Goal: Task Accomplishment & Management: Manage account settings

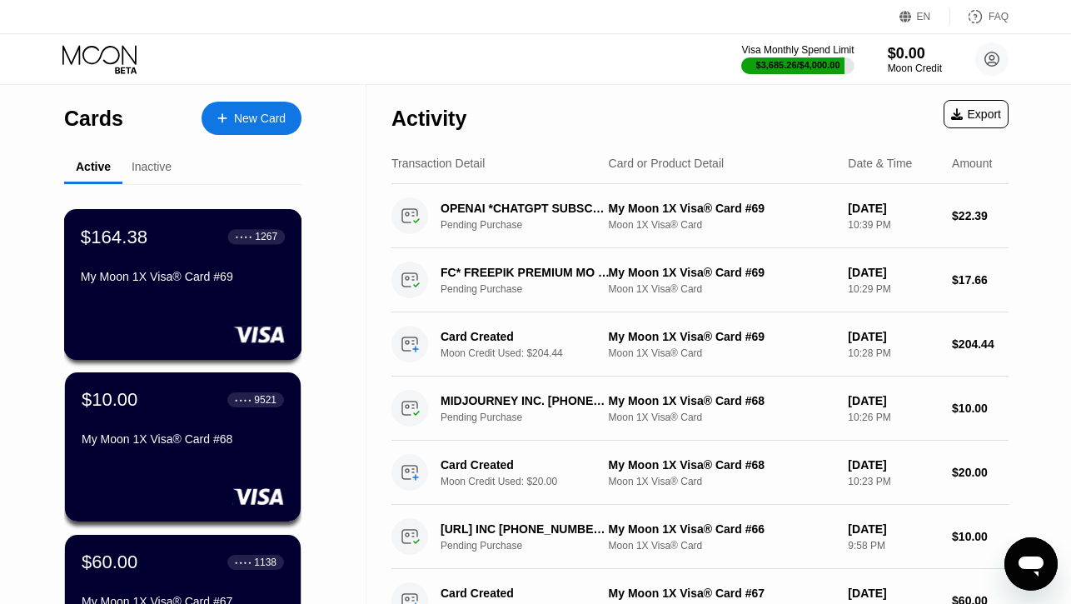
click at [165, 284] on div "My Moon 1X Visa® Card #69" at bounding box center [183, 280] width 204 height 20
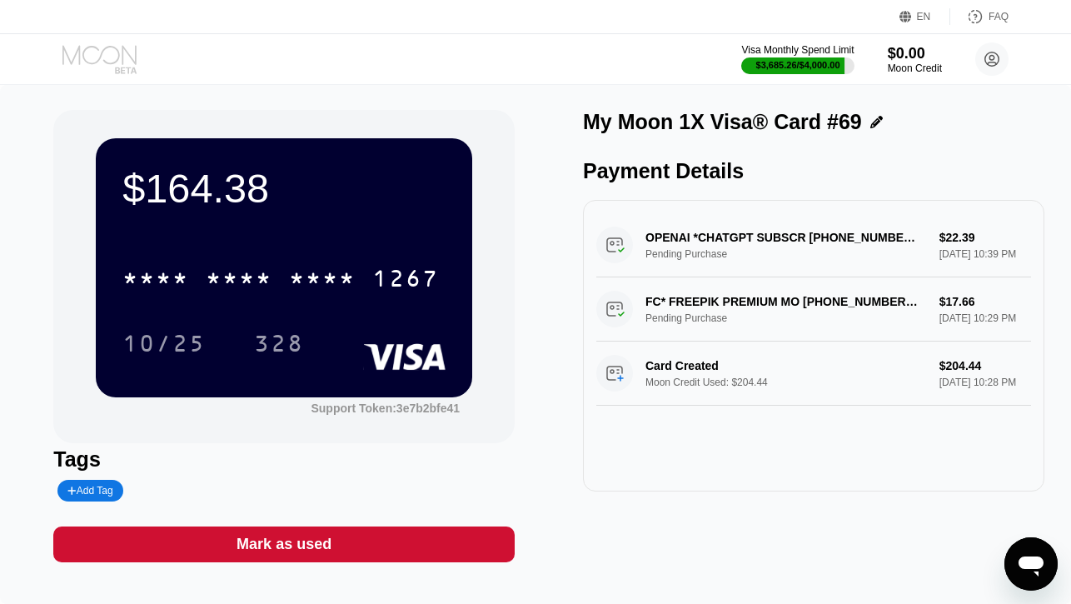
click at [97, 55] on icon at bounding box center [100, 59] width 77 height 29
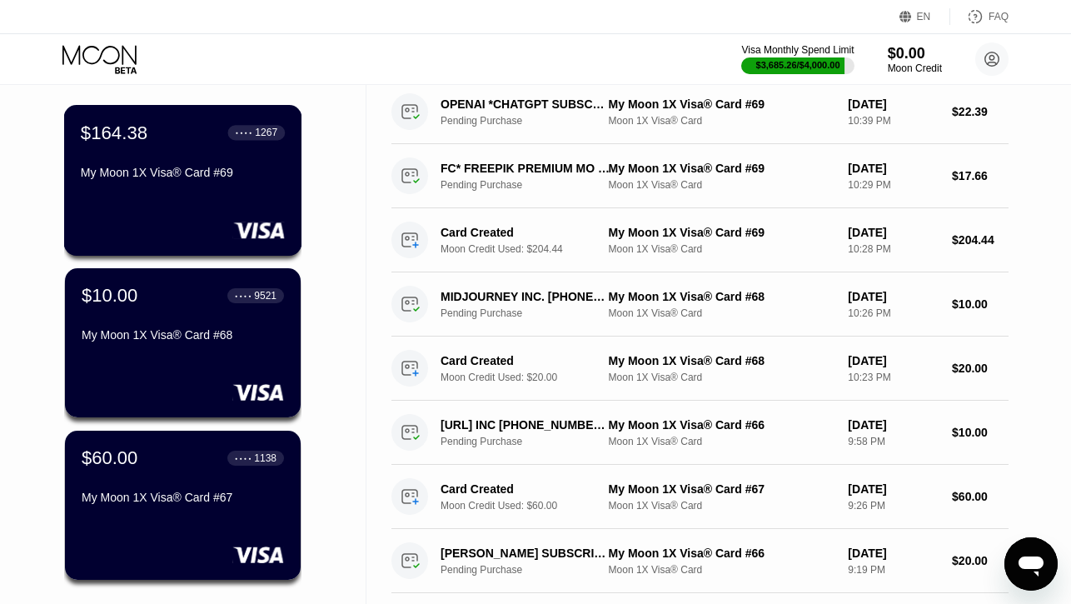
scroll to position [143, 0]
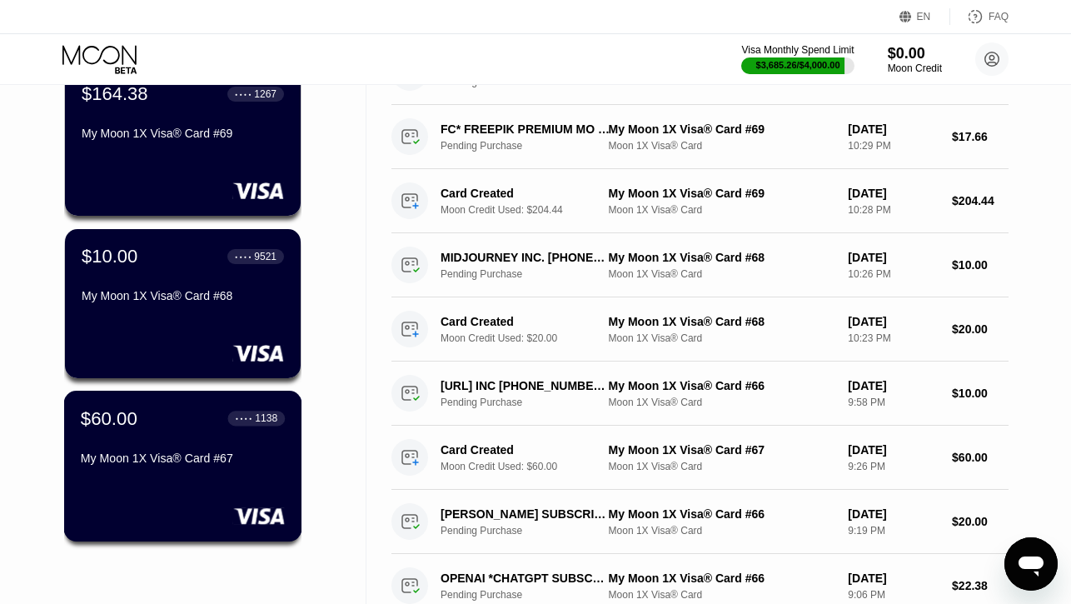
click at [154, 418] on div "$60.00 ● ● ● ● 1138" at bounding box center [183, 418] width 204 height 22
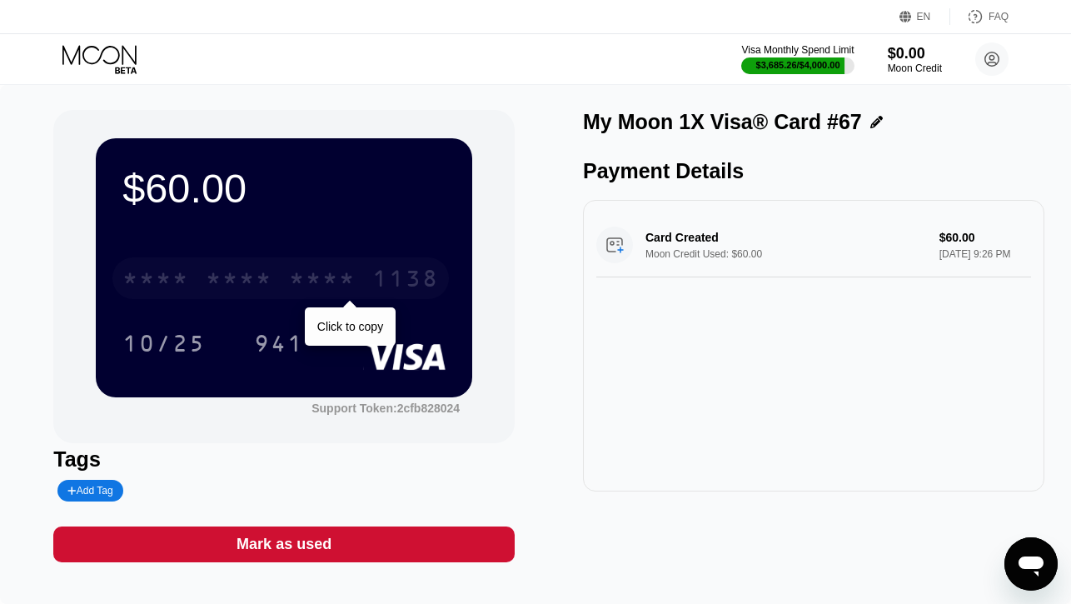
click at [182, 283] on div "* * * *" at bounding box center [155, 280] width 67 height 27
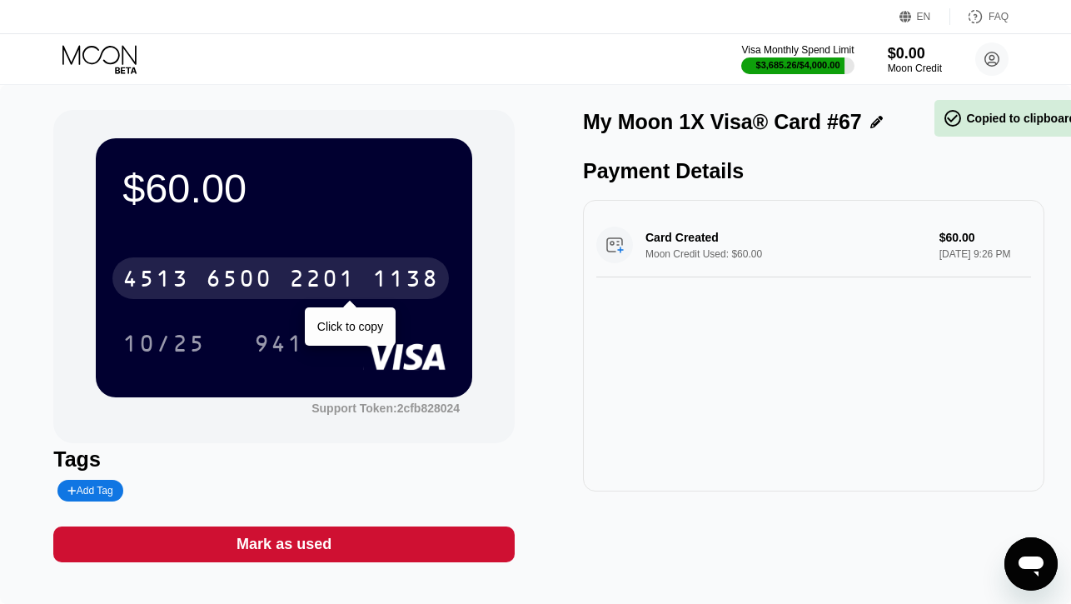
click at [182, 283] on div "4513" at bounding box center [155, 280] width 67 height 27
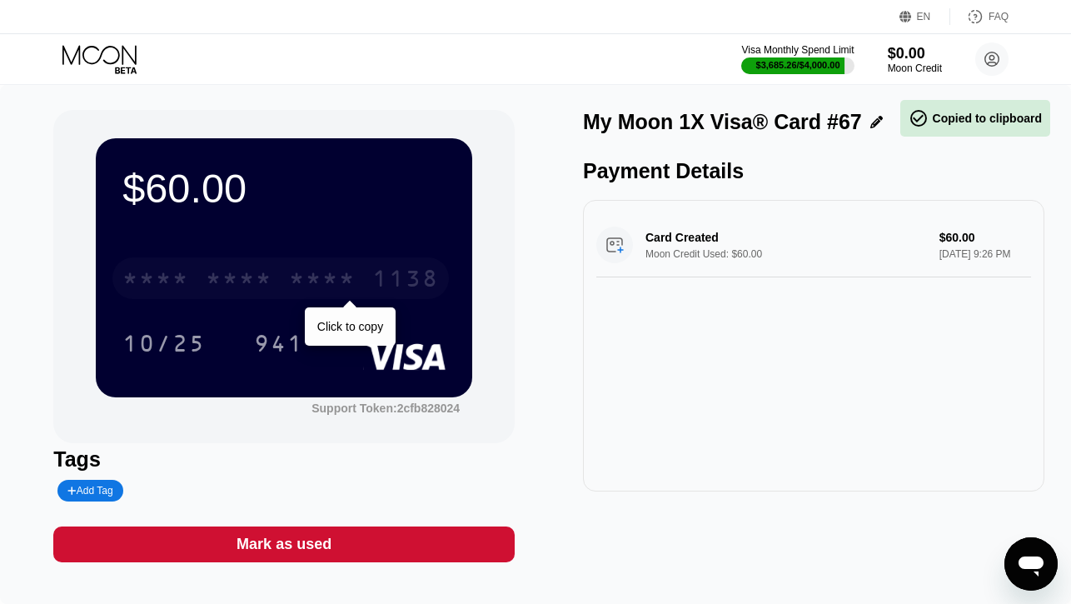
click at [258, 271] on div "* * * *" at bounding box center [239, 280] width 67 height 27
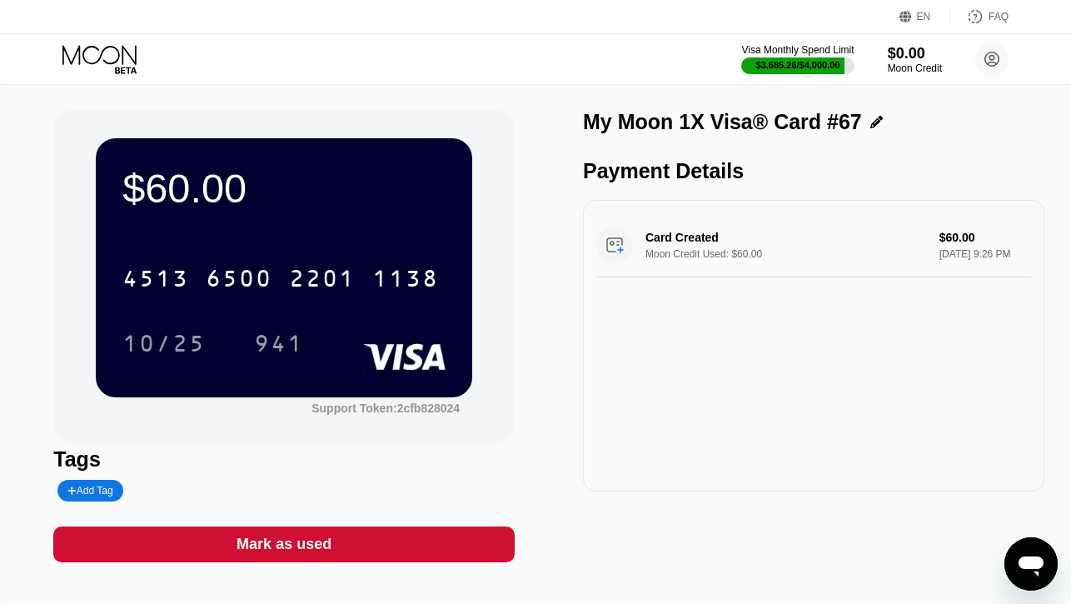
click at [112, 68] on icon at bounding box center [100, 59] width 77 height 29
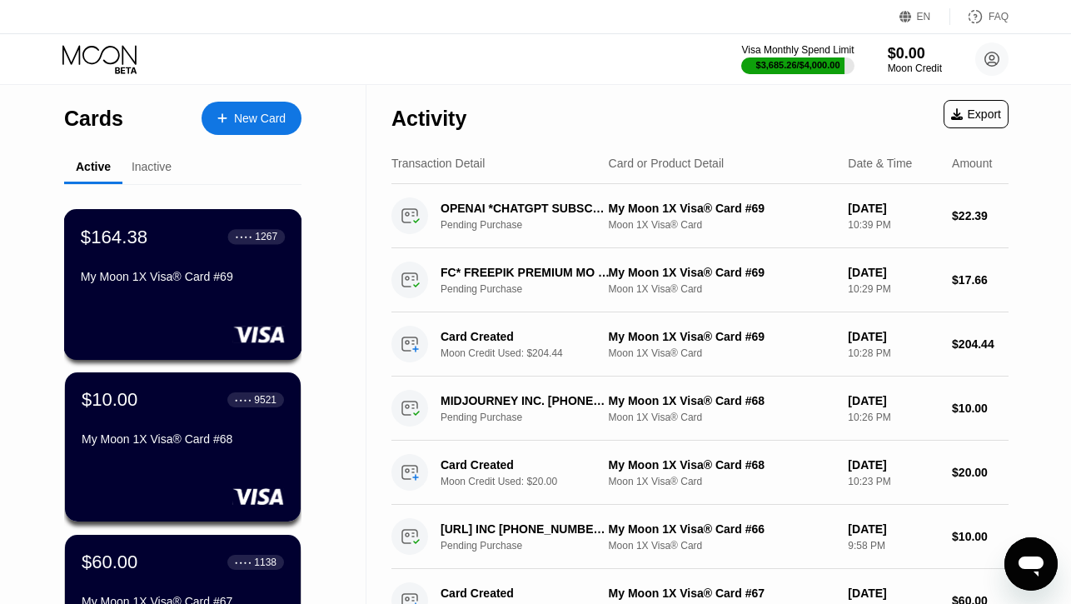
click at [161, 243] on div "$164.38 ● ● ● ● 1267" at bounding box center [183, 237] width 204 height 22
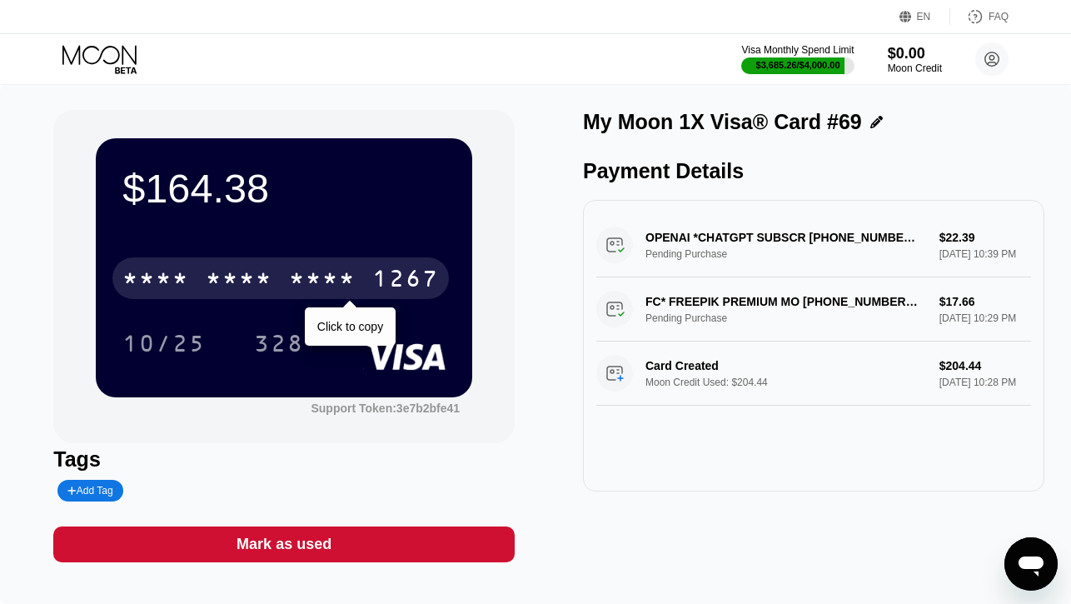
click at [211, 276] on div "* * * *" at bounding box center [239, 280] width 67 height 27
click at [211, 276] on div "6500" at bounding box center [239, 280] width 67 height 27
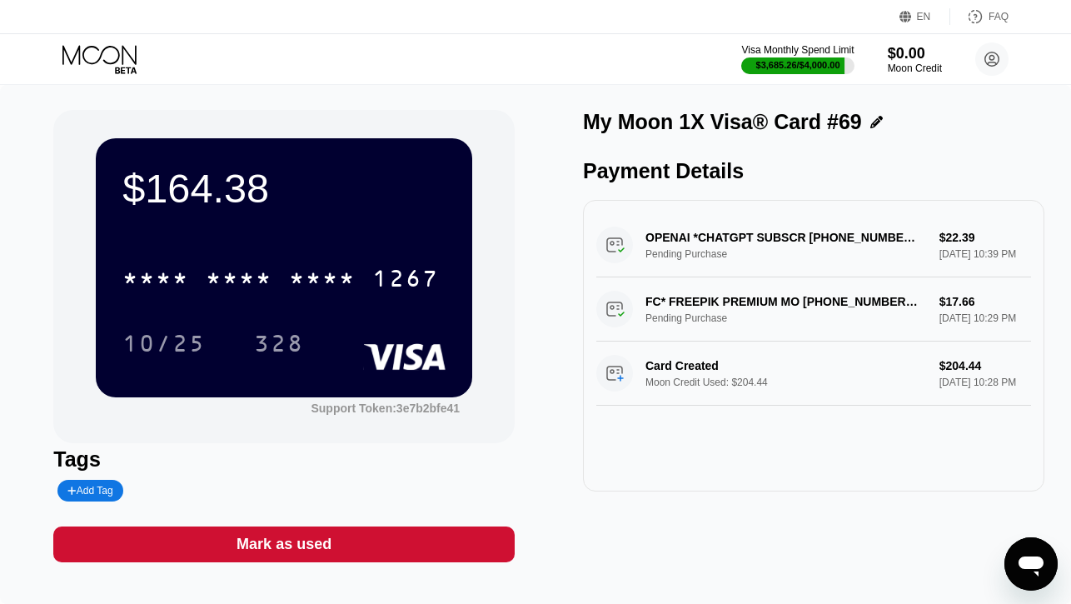
click at [115, 56] on icon at bounding box center [100, 59] width 77 height 29
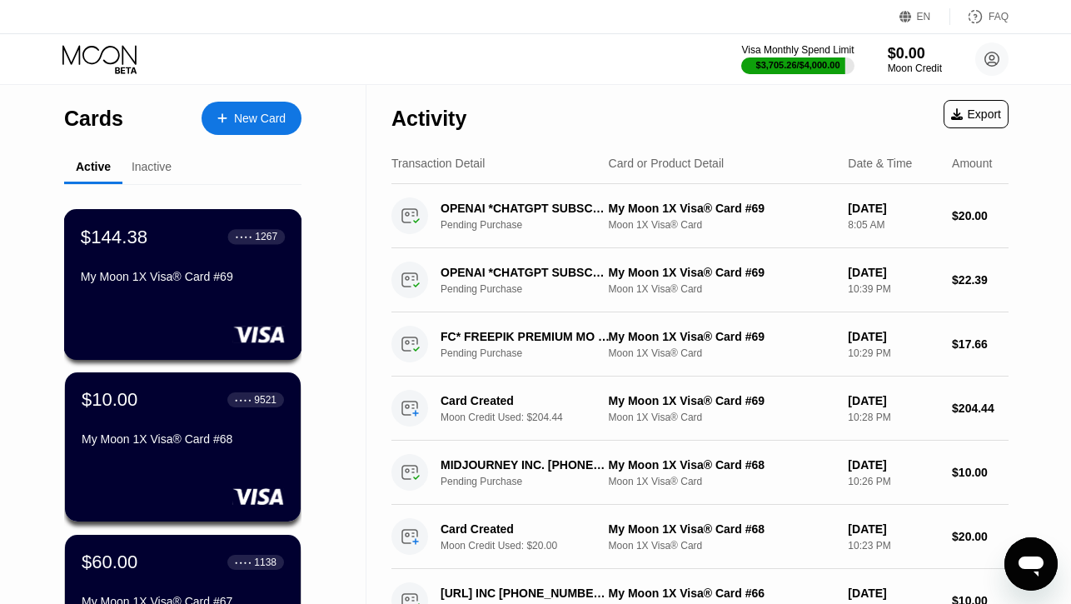
click at [200, 311] on div "$144.38 ● ● ● ● 1267 My Moon 1X Visa® Card #69" at bounding box center [183, 284] width 238 height 151
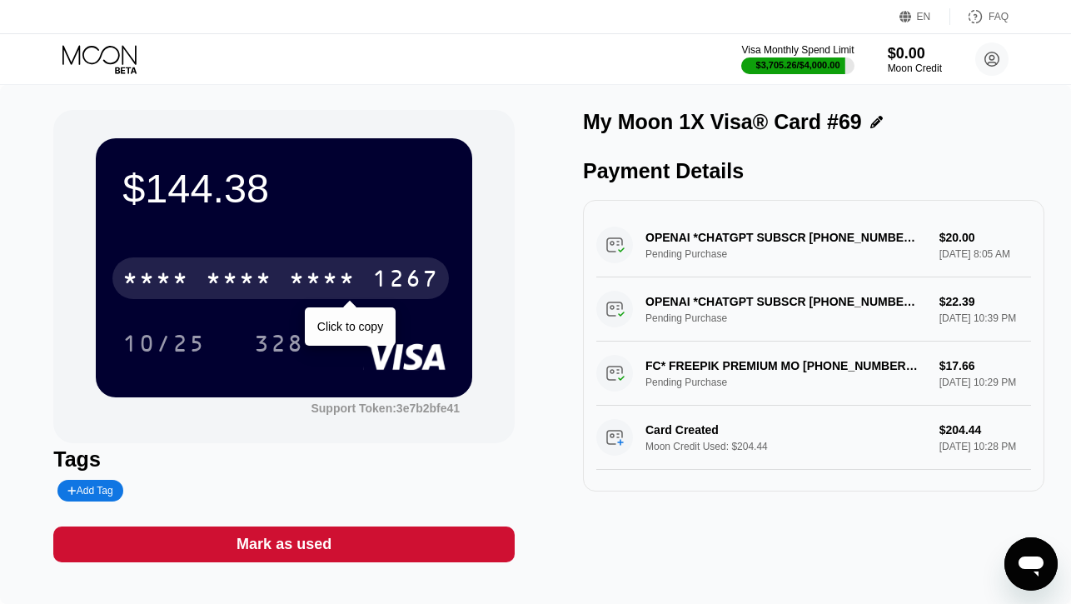
click at [192, 281] on div "* * * * * * * * * * * * 1267" at bounding box center [280, 278] width 336 height 42
click at [192, 281] on div "4513 6500 2360 1267" at bounding box center [280, 278] width 336 height 42
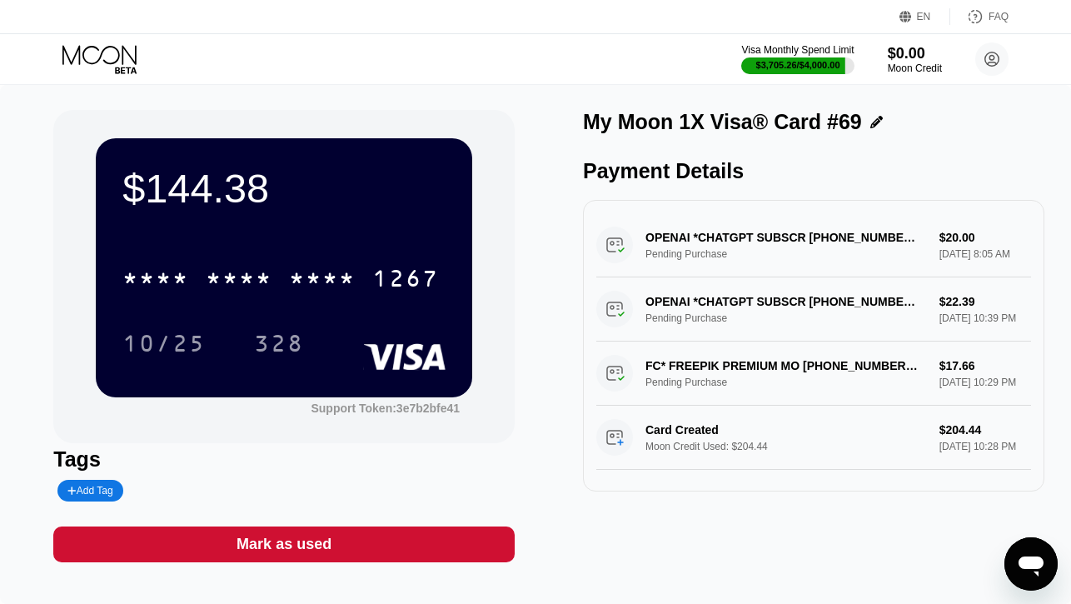
click at [115, 60] on icon at bounding box center [100, 59] width 77 height 29
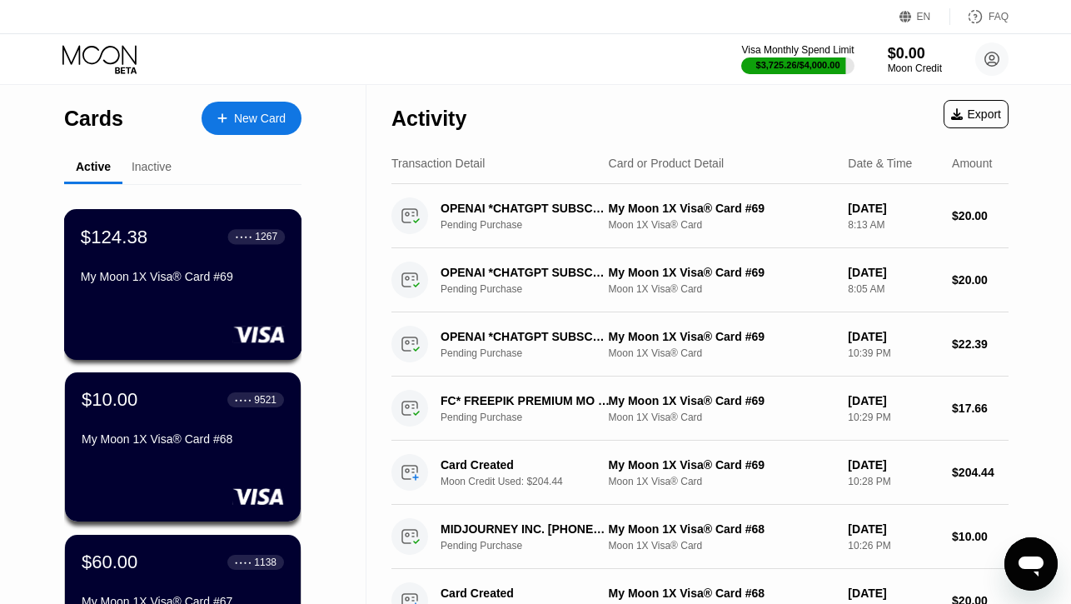
click at [173, 289] on div "My Moon 1X Visa® Card #69" at bounding box center [183, 280] width 204 height 20
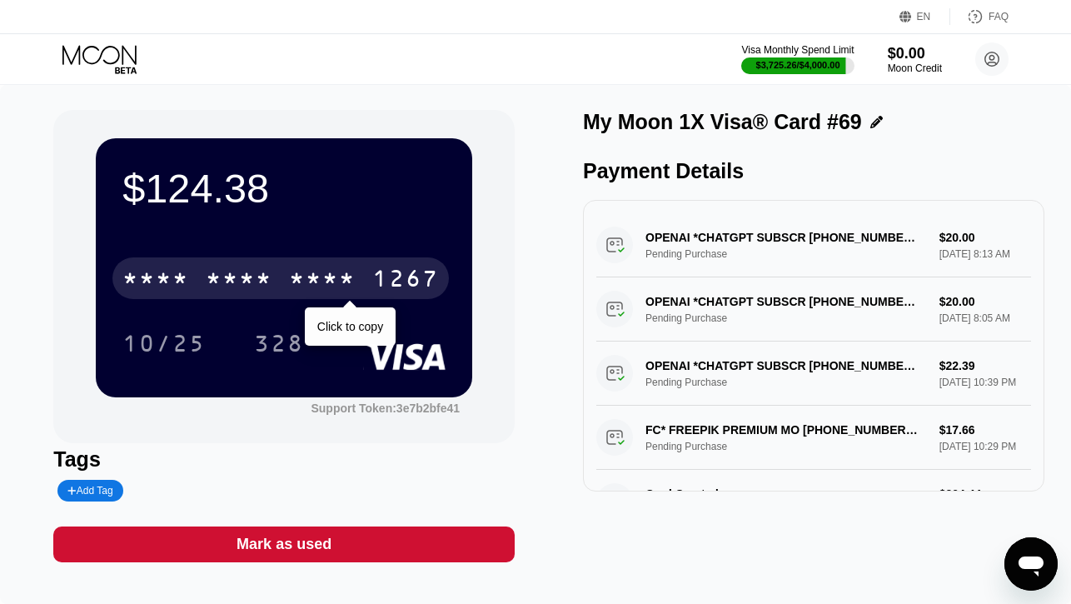
click at [242, 267] on div "* * * *" at bounding box center [239, 280] width 67 height 27
click at [242, 267] on div "6500" at bounding box center [239, 280] width 67 height 27
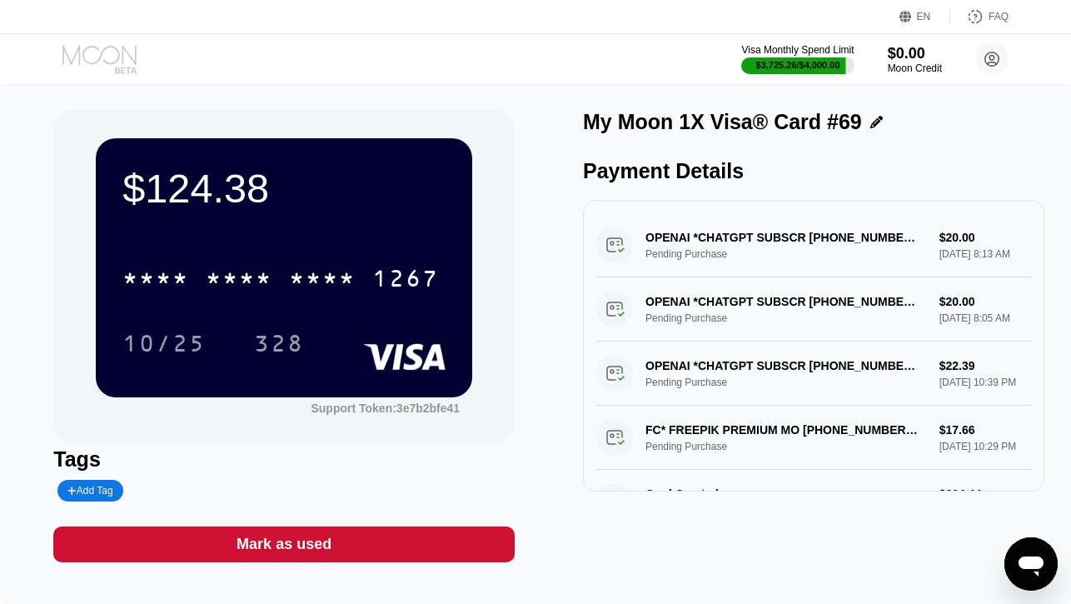
click at [112, 49] on icon at bounding box center [100, 59] width 77 height 29
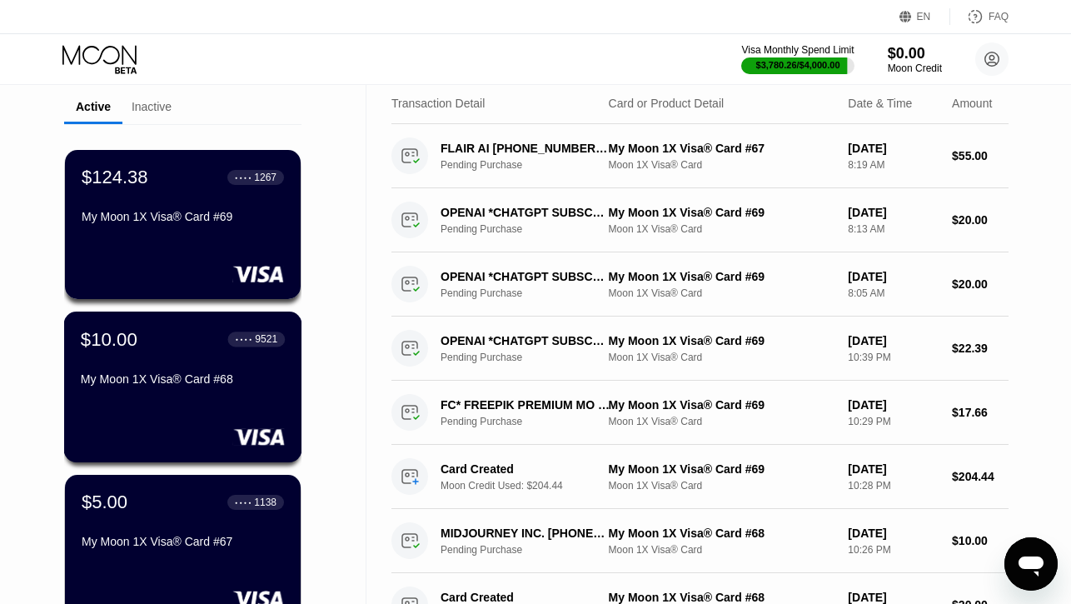
scroll to position [76, 0]
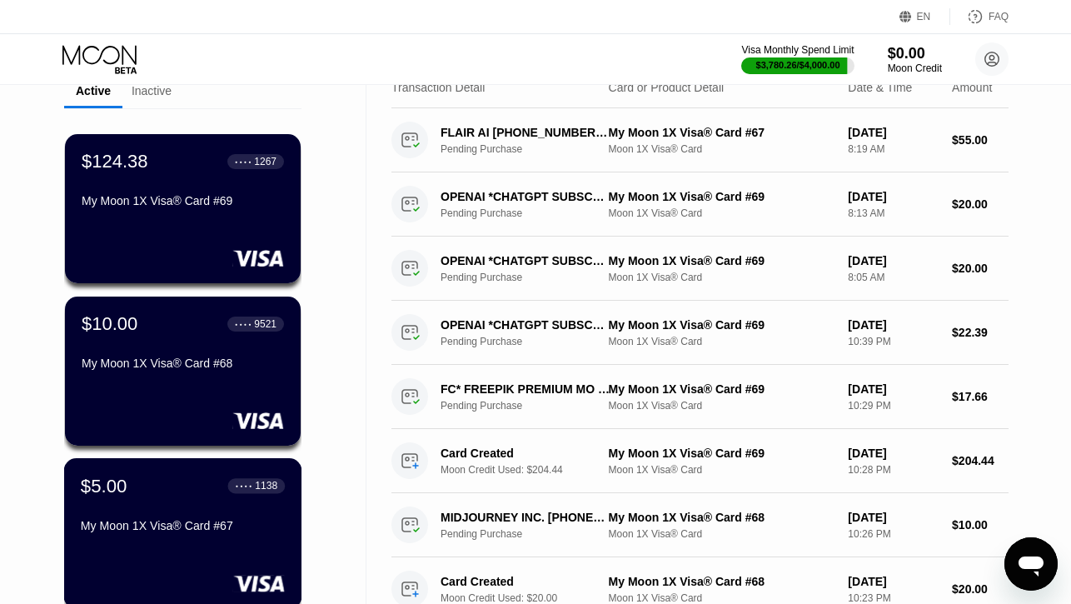
click at [185, 520] on div "My Moon 1X Visa® Card #67" at bounding box center [183, 525] width 204 height 13
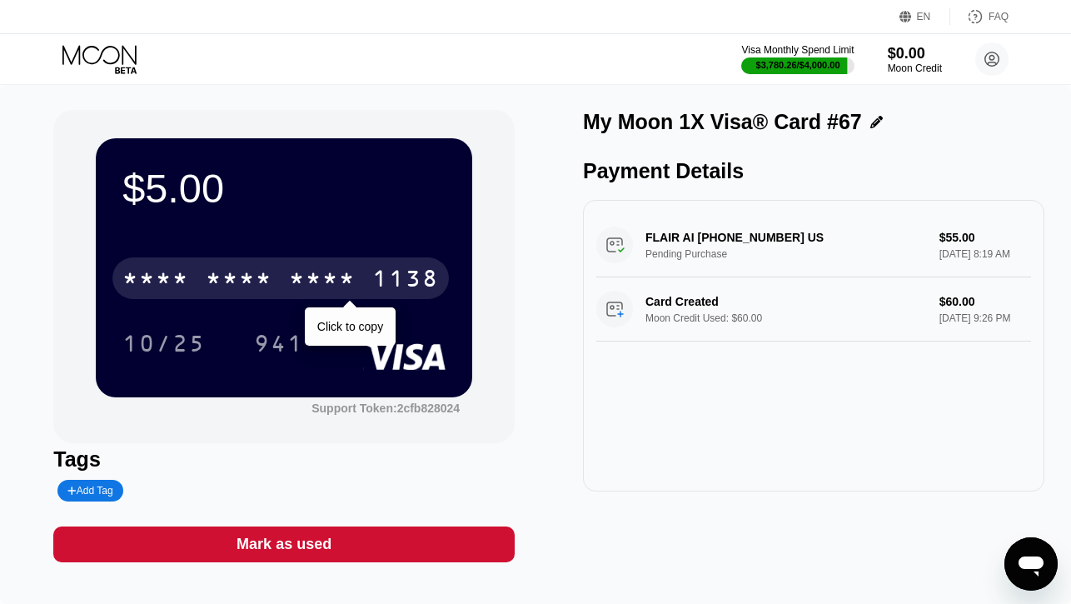
click at [312, 281] on div "* * * *" at bounding box center [322, 280] width 67 height 27
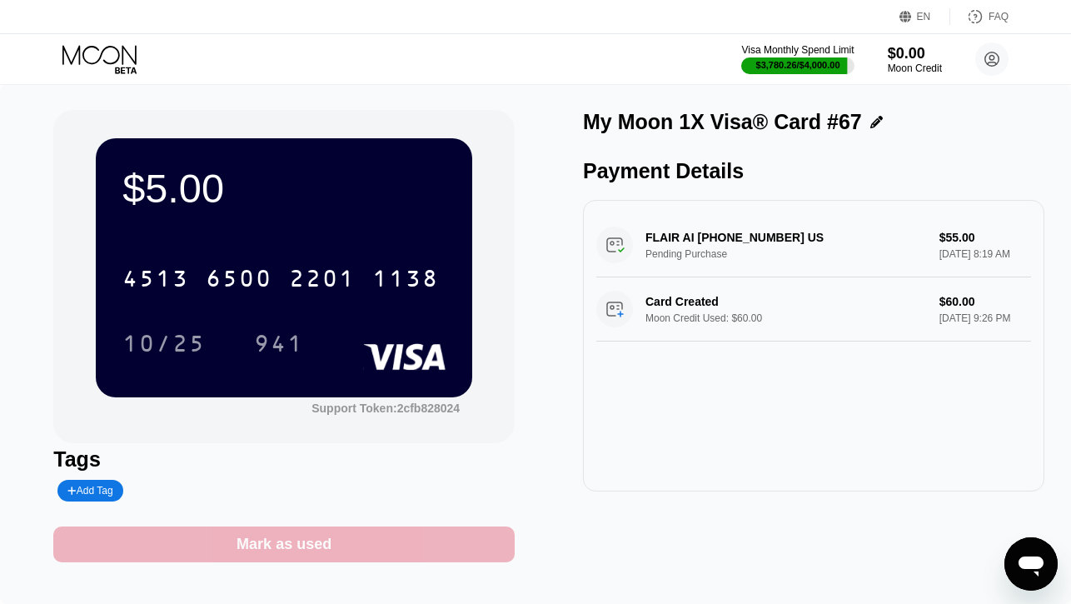
click at [325, 548] on div "Mark as used" at bounding box center [284, 544] width 95 height 19
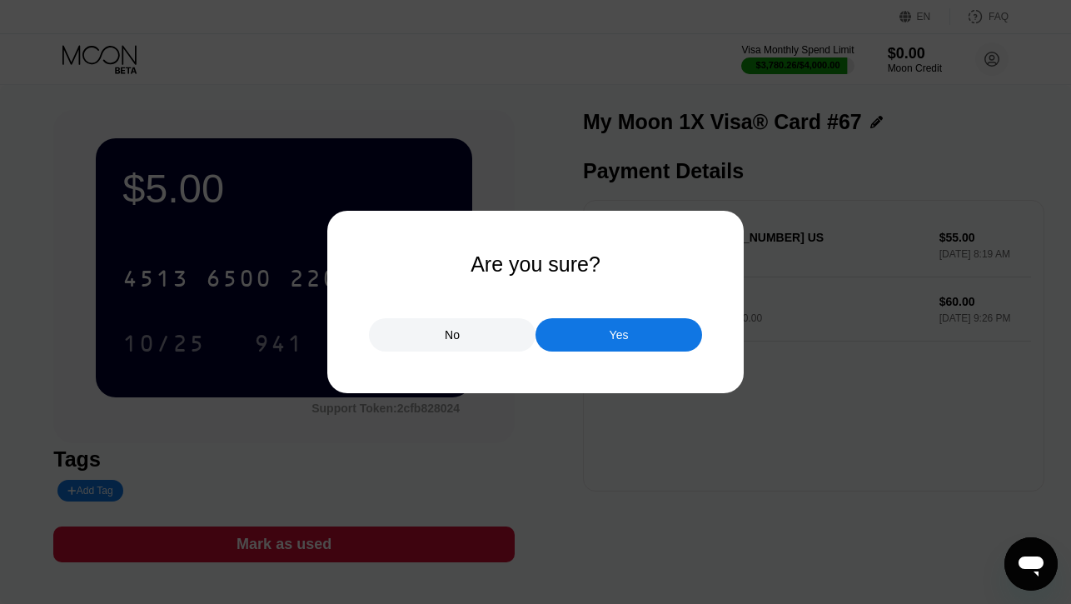
click at [598, 339] on div "Yes" at bounding box center [618, 334] width 167 height 33
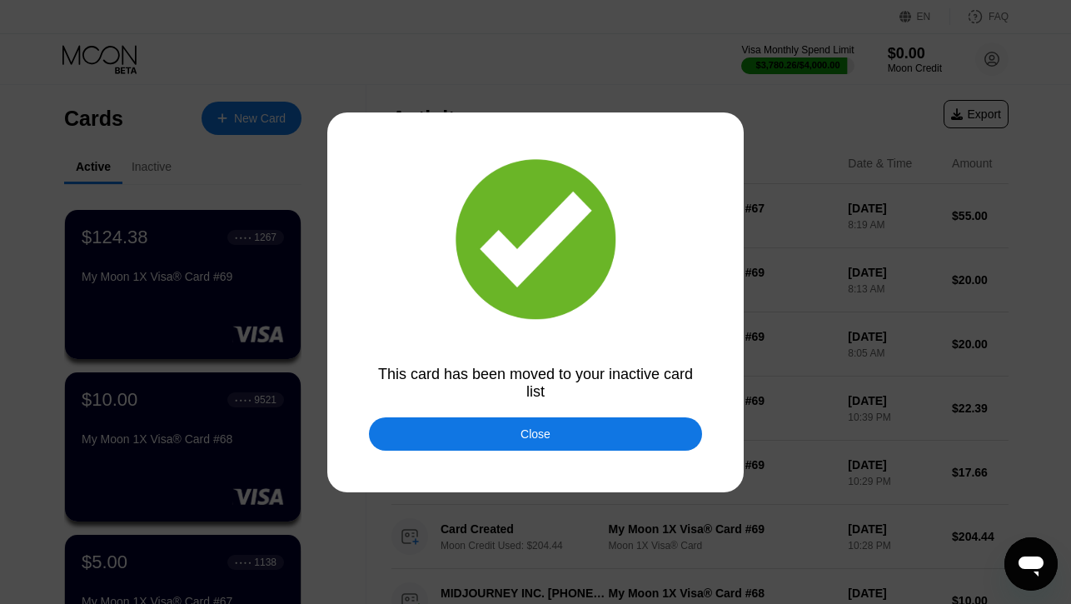
click at [426, 446] on div "Close" at bounding box center [535, 433] width 333 height 33
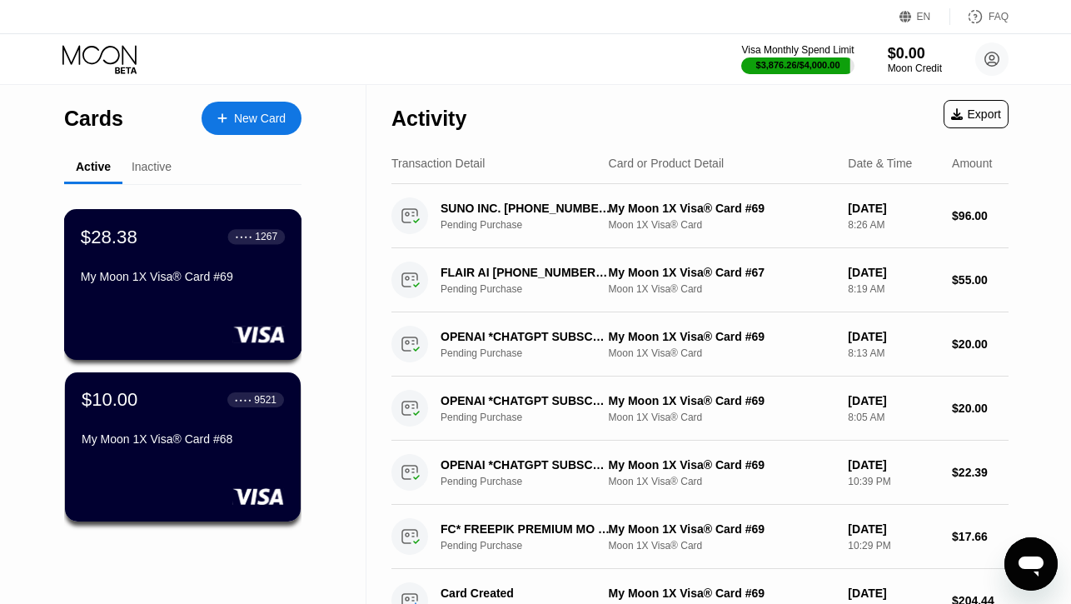
click at [191, 263] on div "$28.38 ● ● ● ● 1267 My Moon 1X Visa® Card #69" at bounding box center [183, 258] width 204 height 64
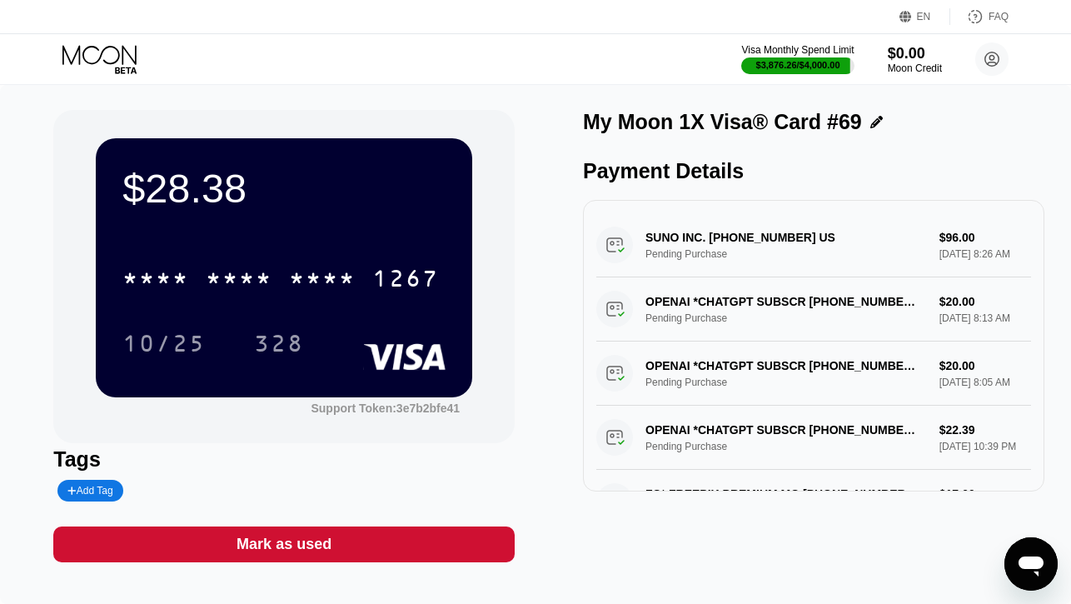
click at [173, 254] on div "* * * * * * * * * * * * 1267" at bounding box center [283, 273] width 323 height 57
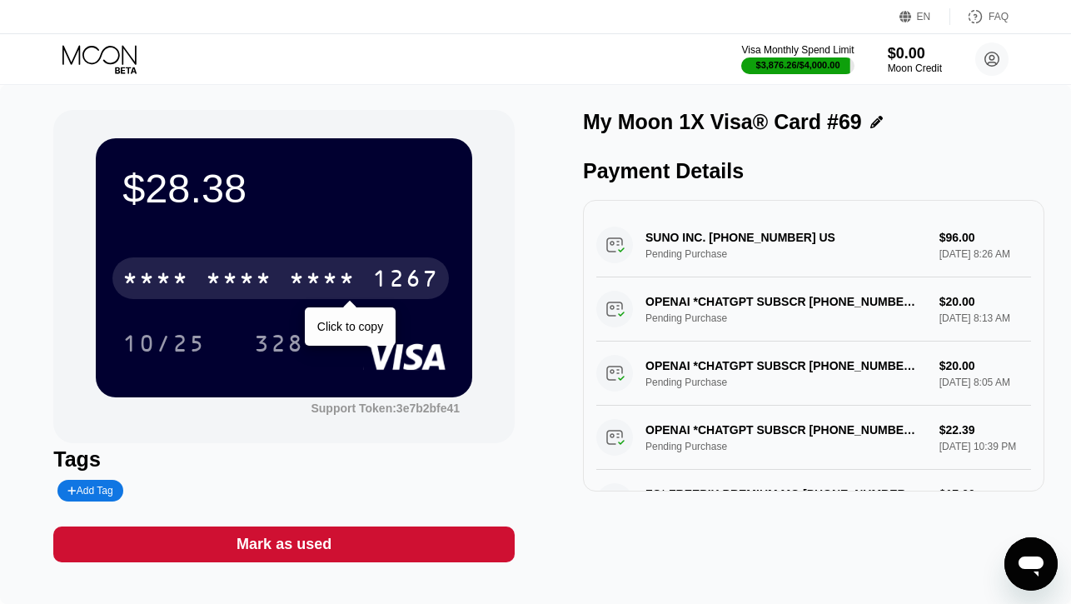
click at [172, 281] on div "* * * *" at bounding box center [155, 280] width 67 height 27
click at [172, 281] on div "4513" at bounding box center [155, 280] width 67 height 27
click at [172, 281] on div "* * * *" at bounding box center [155, 280] width 67 height 27
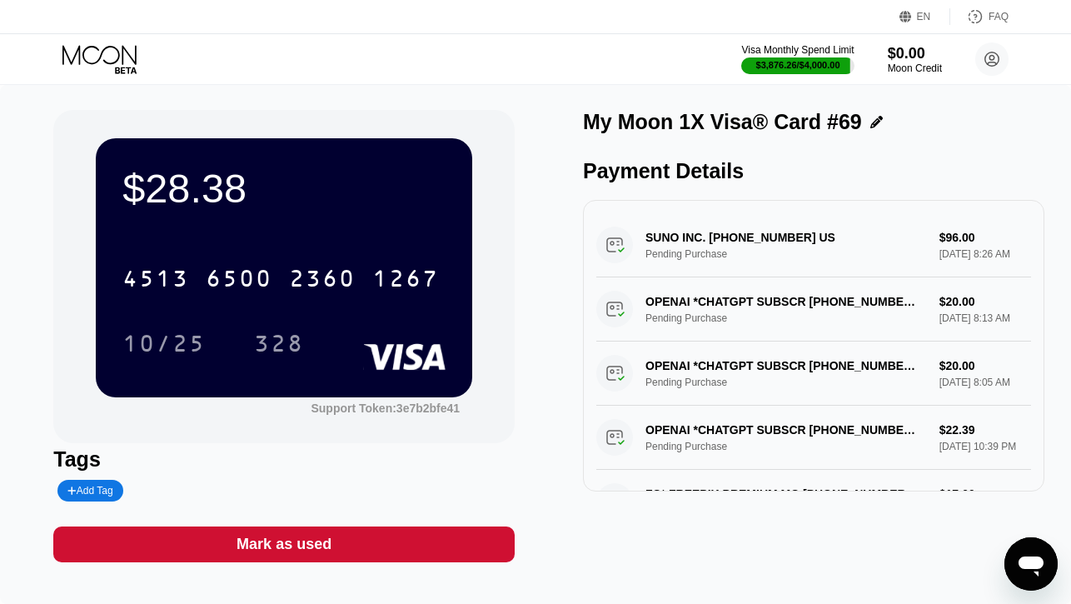
click at [114, 64] on icon at bounding box center [100, 59] width 77 height 29
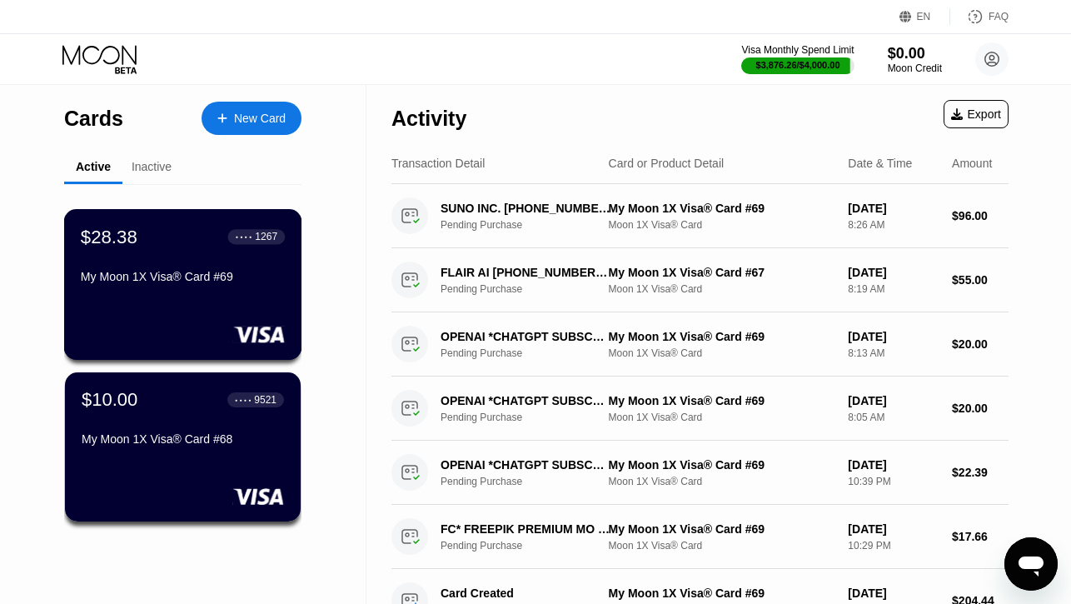
click at [181, 309] on div "$28.38 ● ● ● ● 1267 My Moon 1X Visa® Card #69" at bounding box center [183, 284] width 238 height 151
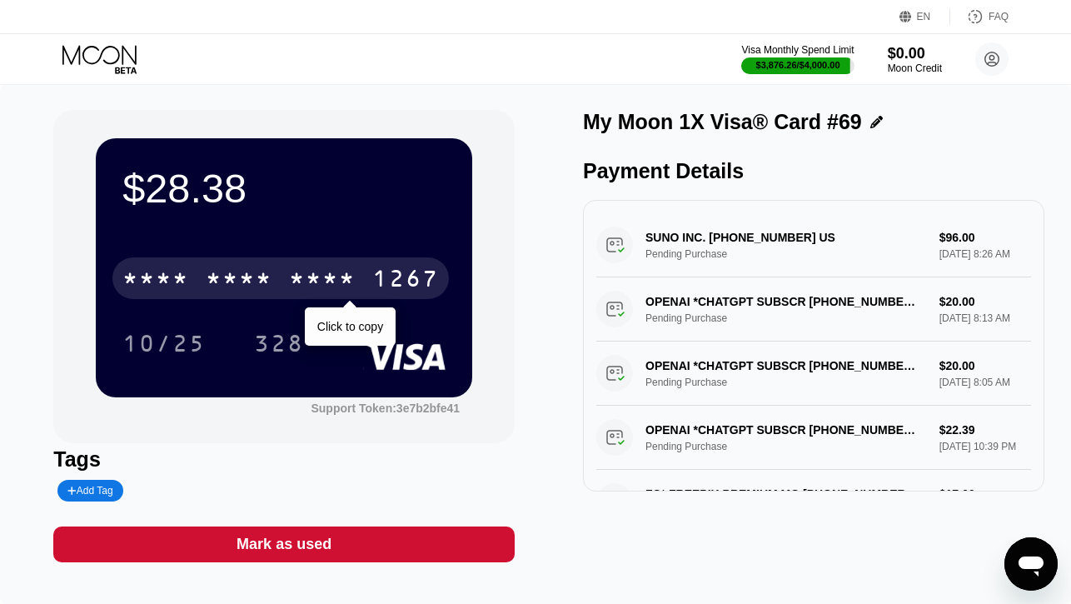
click at [180, 273] on div "* * * *" at bounding box center [155, 280] width 67 height 27
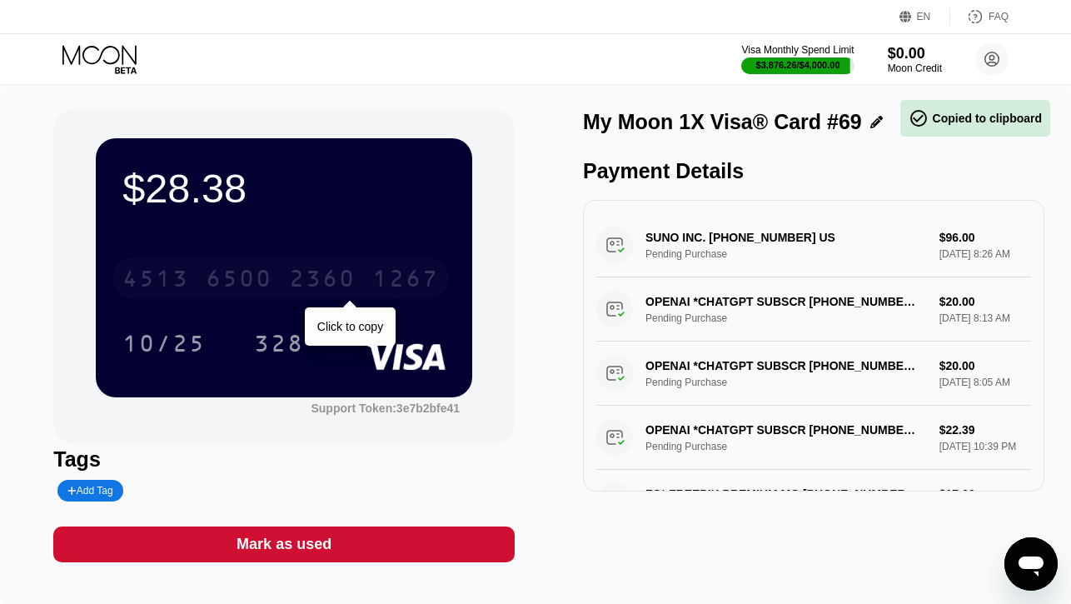
click at [180, 273] on div "4513" at bounding box center [155, 280] width 67 height 27
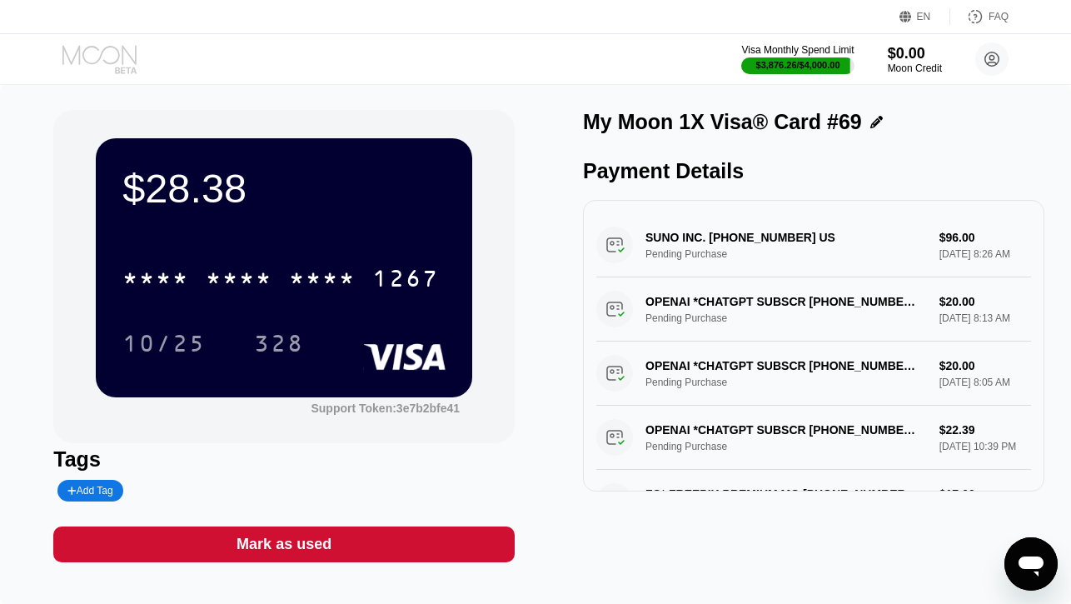
click at [120, 59] on icon at bounding box center [100, 59] width 77 height 29
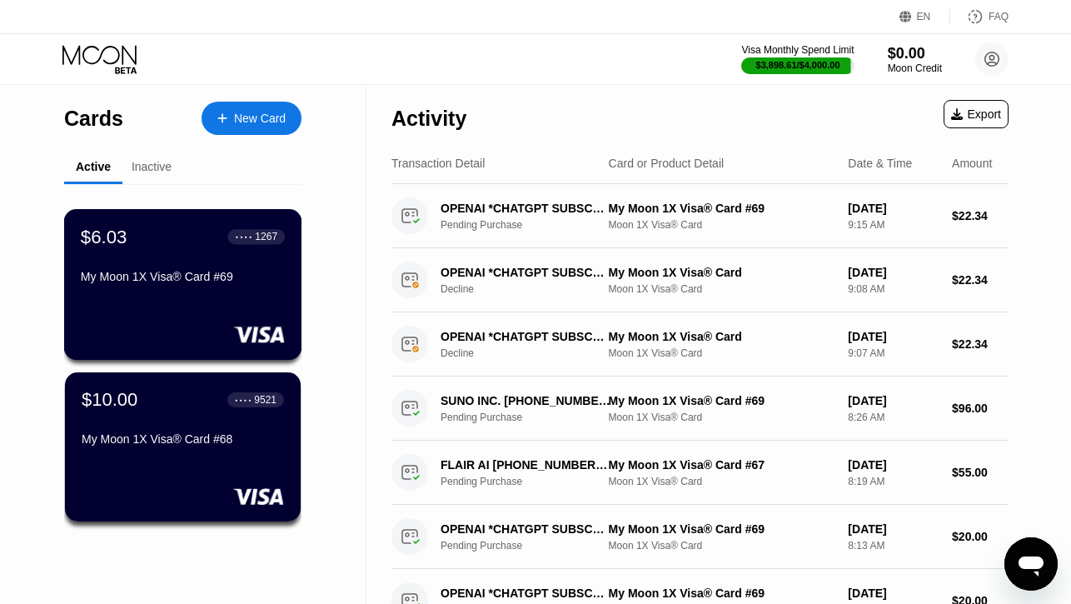
click at [218, 306] on div "$6.03 ● ● ● ● 1267 My Moon 1X Visa® Card #69" at bounding box center [183, 284] width 238 height 151
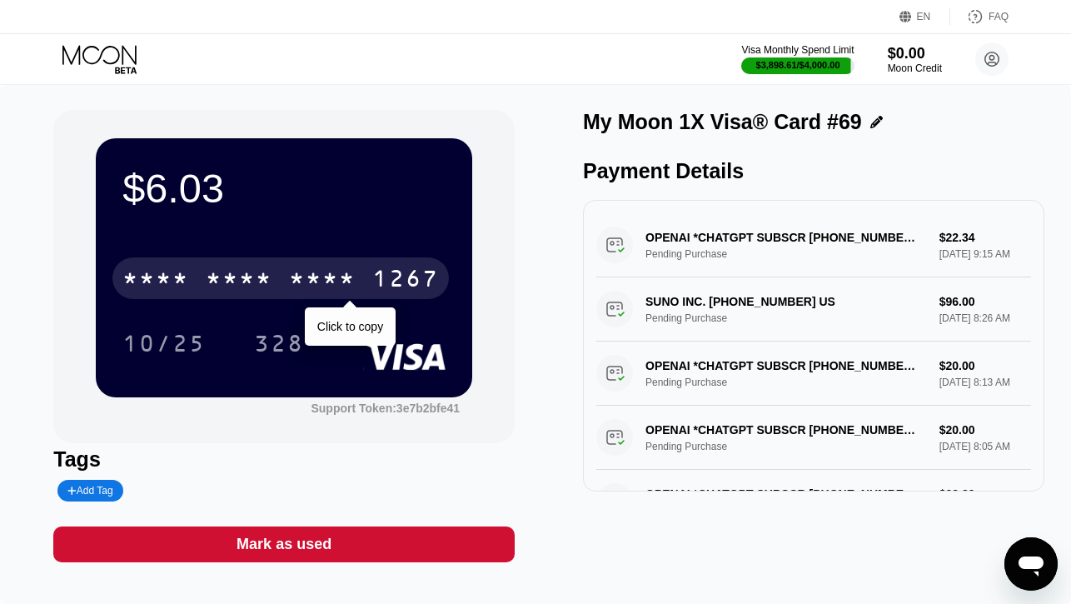
click at [211, 291] on div "* * * *" at bounding box center [239, 280] width 67 height 27
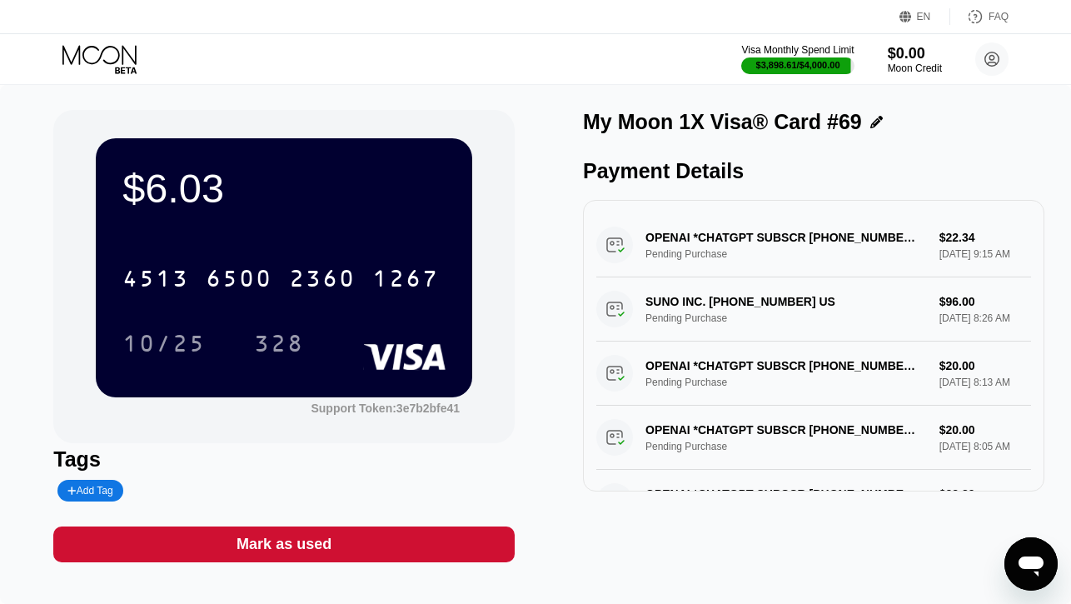
click at [296, 540] on div "Mark as used" at bounding box center [284, 544] width 95 height 19
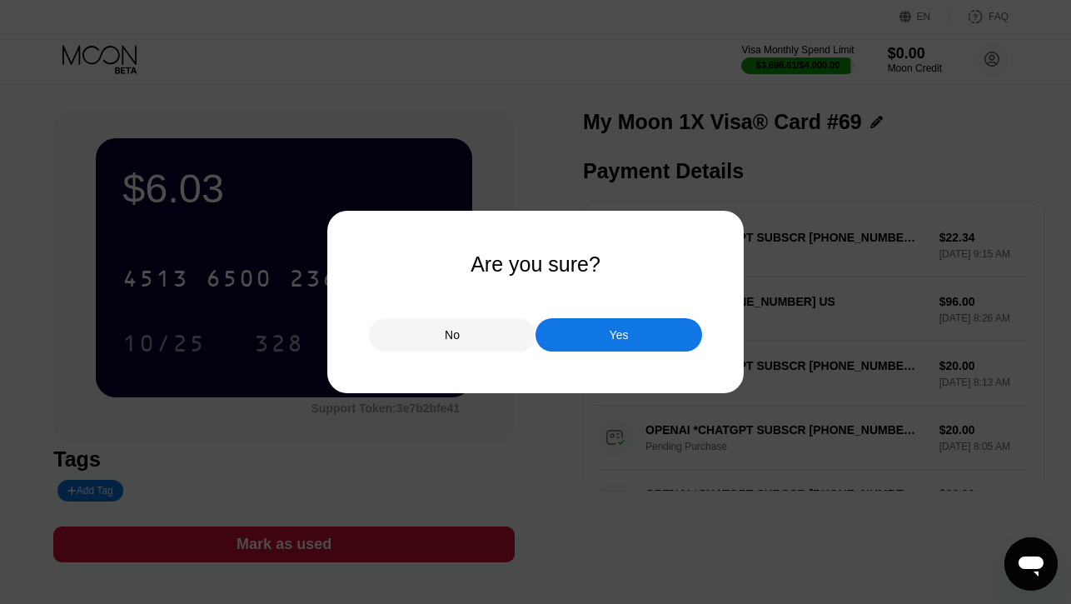
click at [563, 338] on div "Yes" at bounding box center [618, 334] width 167 height 33
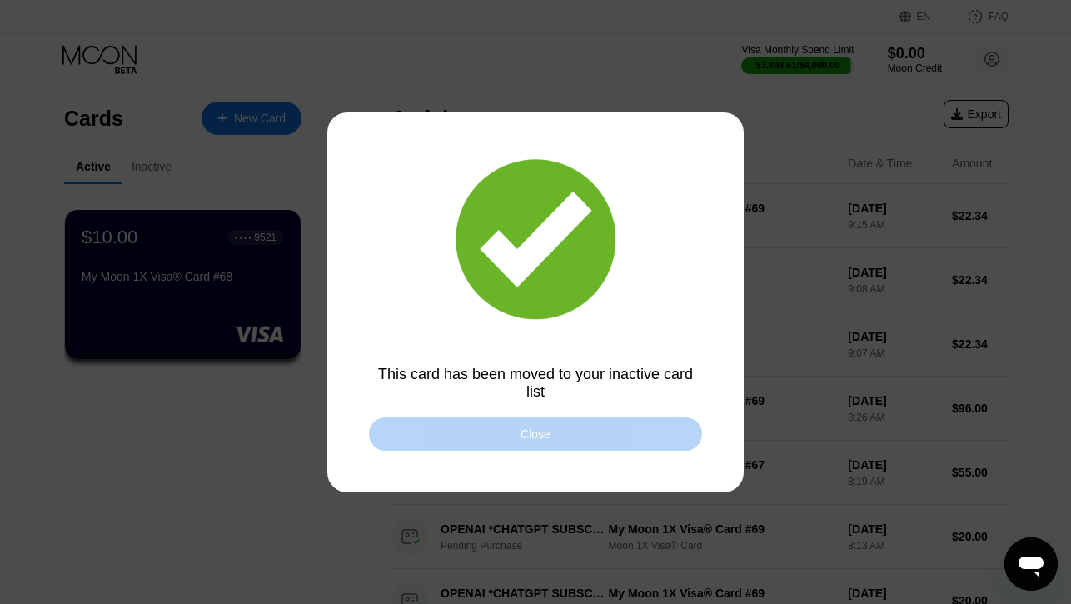
click at [427, 441] on div "Close" at bounding box center [535, 433] width 333 height 33
